Goal: Task Accomplishment & Management: Use online tool/utility

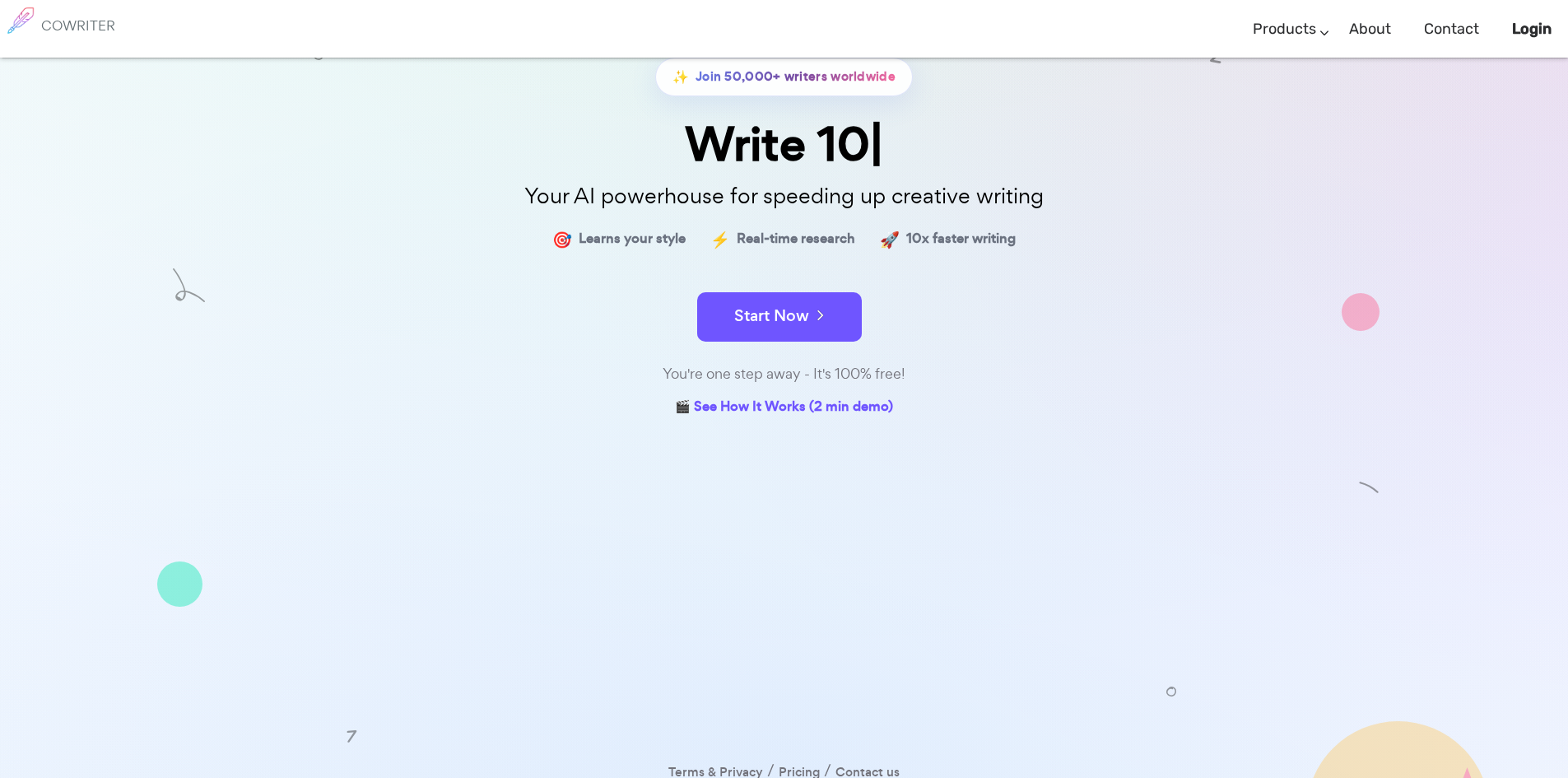
scroll to position [117, 0]
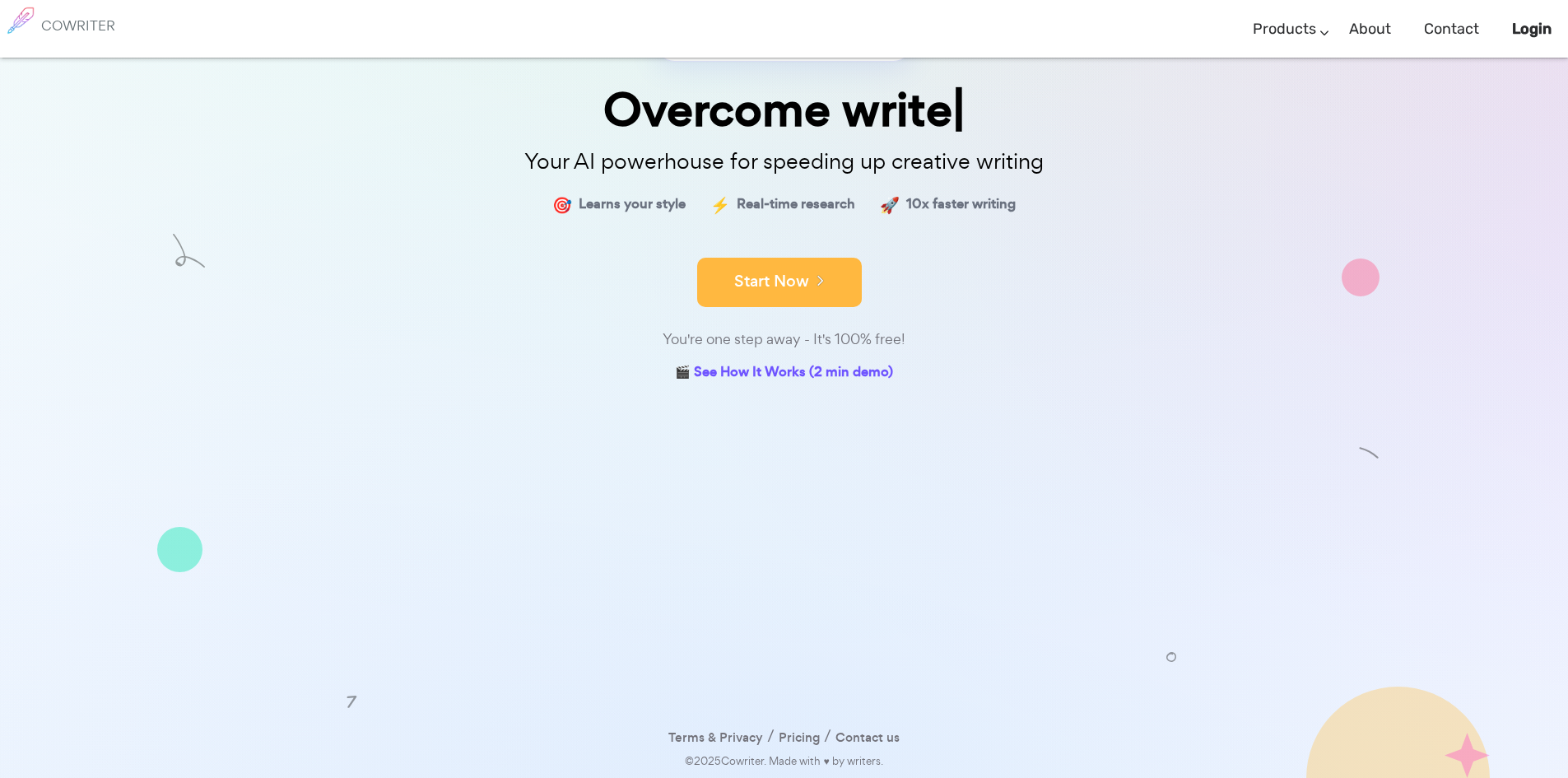
click at [769, 288] on button "Start Now" at bounding box center [780, 281] width 164 height 49
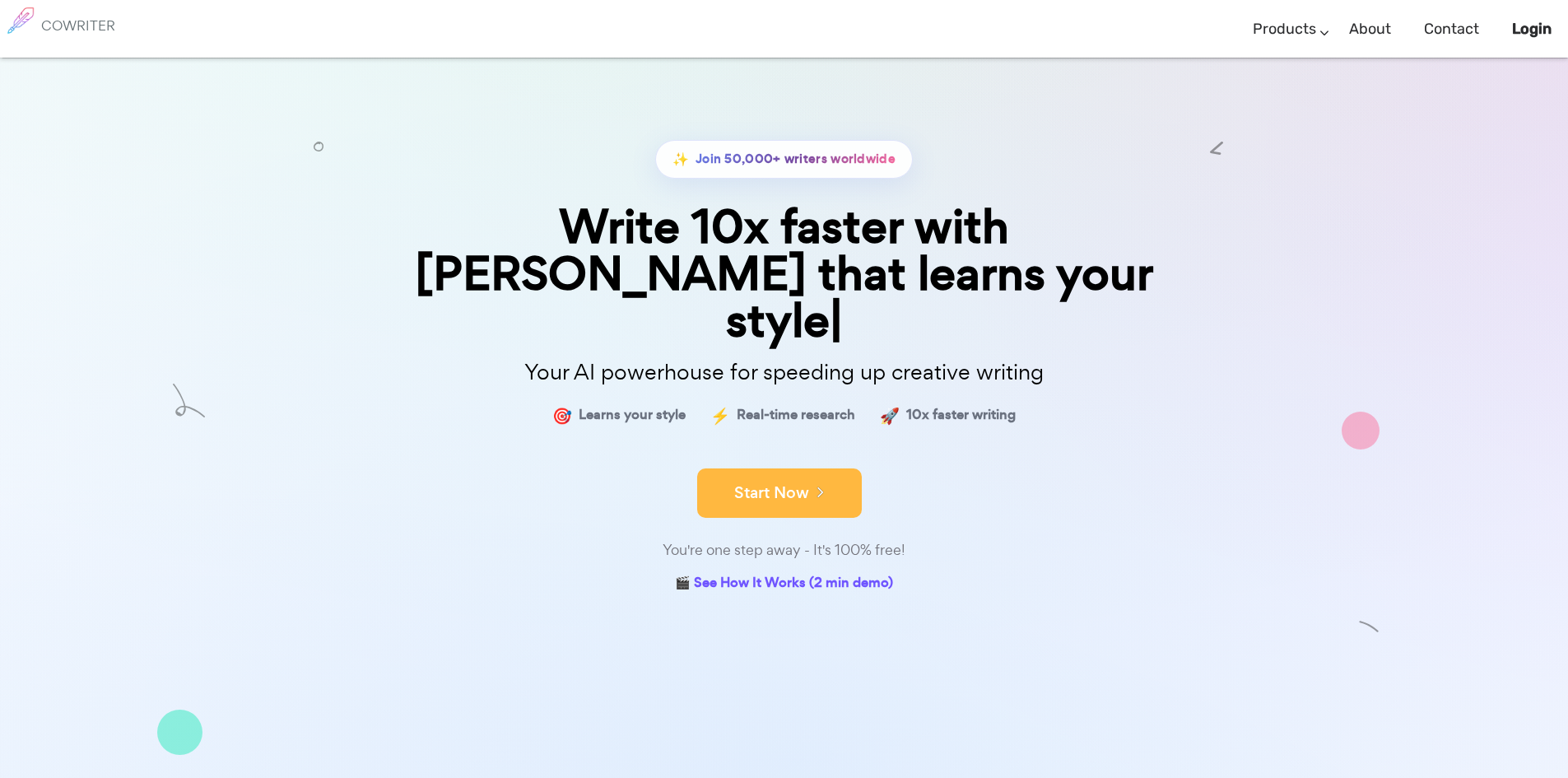
click at [810, 482] on icon at bounding box center [816, 492] width 15 height 18
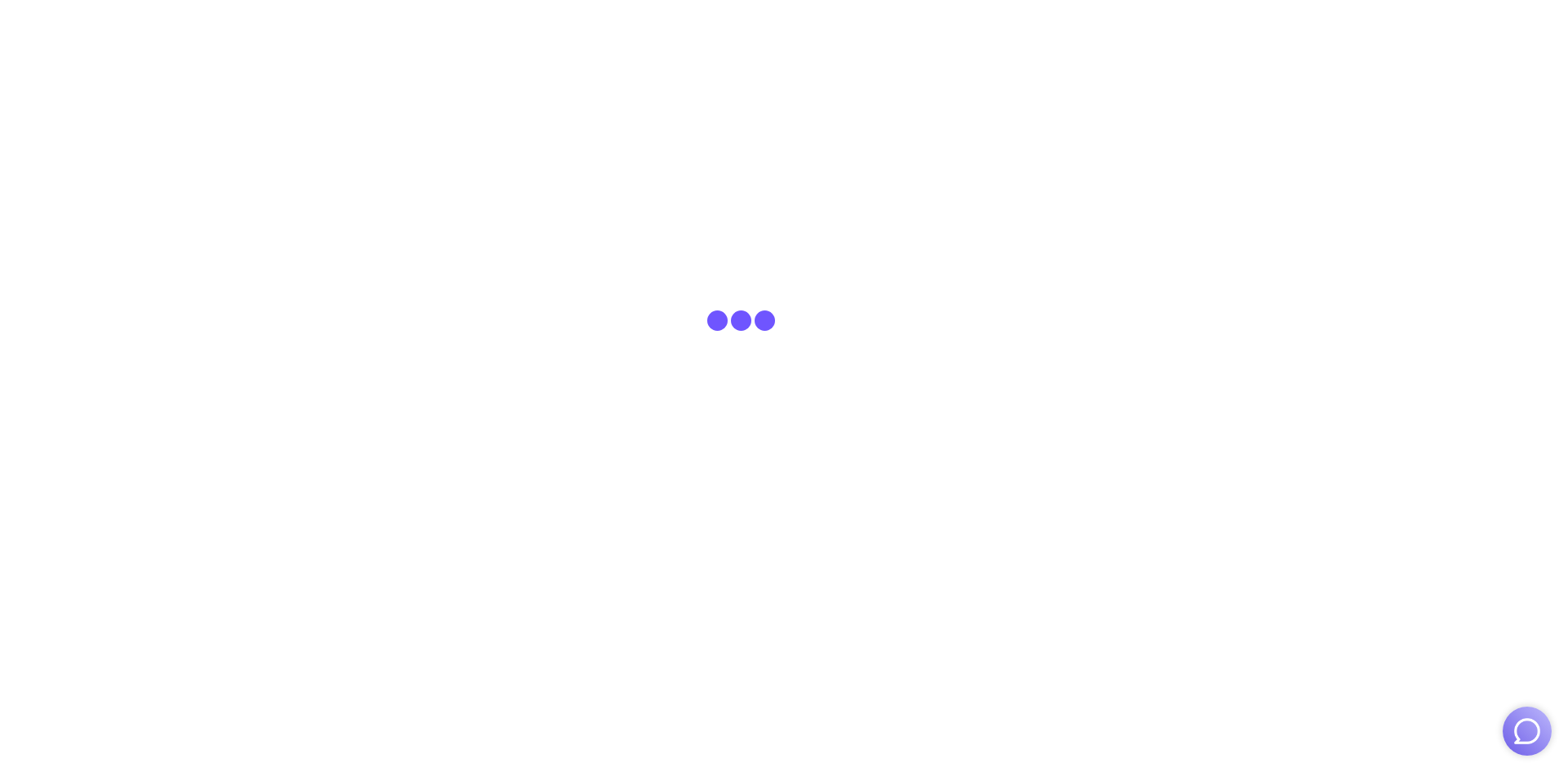
click at [747, 330] on span at bounding box center [741, 320] width 21 height 21
